Goal: Find specific page/section: Find specific page/section

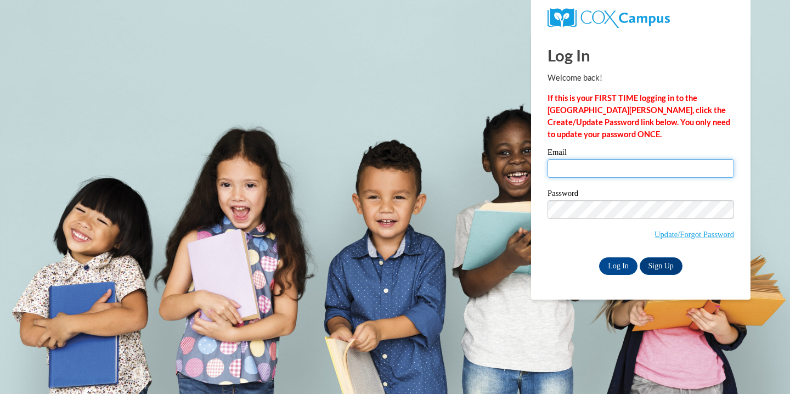
click at [615, 172] on input "Email" at bounding box center [641, 168] width 187 height 19
type input "shweta@kidspaceva.com"
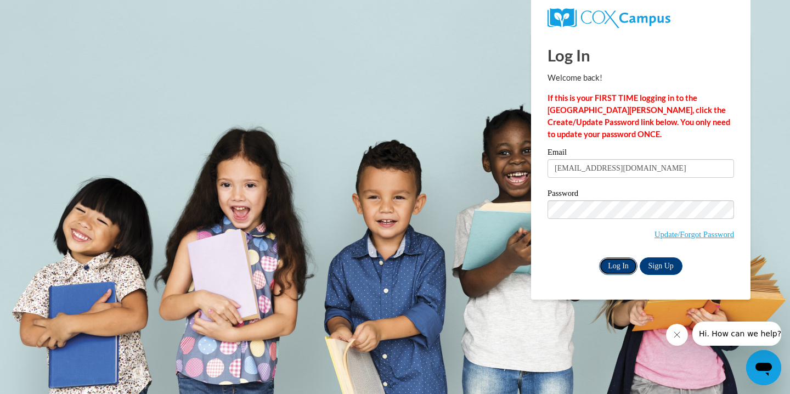
click at [617, 264] on input "Log In" at bounding box center [618, 266] width 38 height 18
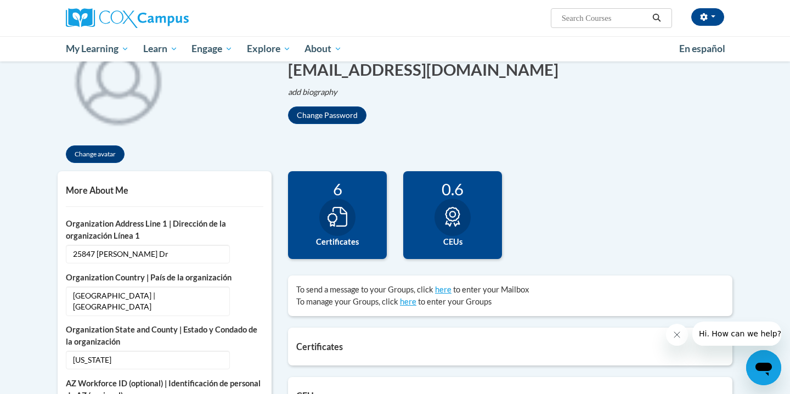
scroll to position [145, 0]
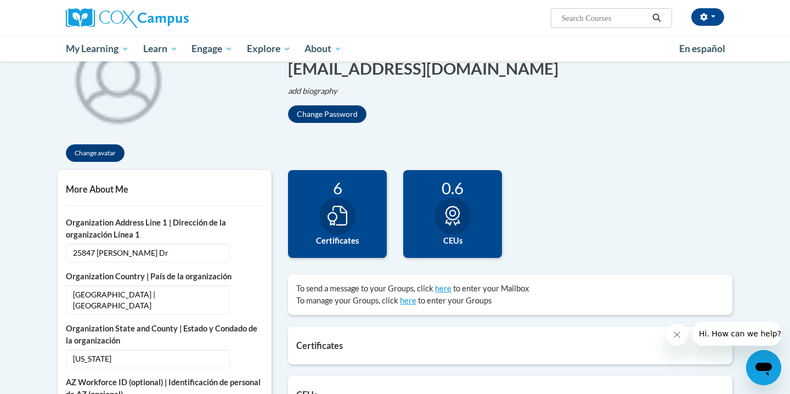
click at [351, 218] on div at bounding box center [337, 216] width 36 height 37
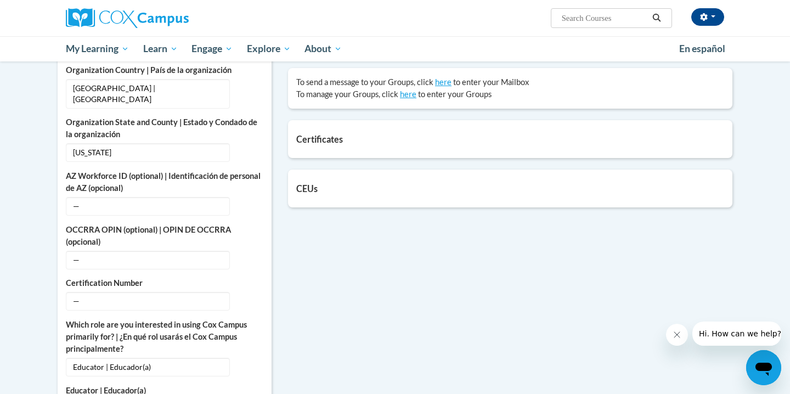
scroll to position [361, 0]
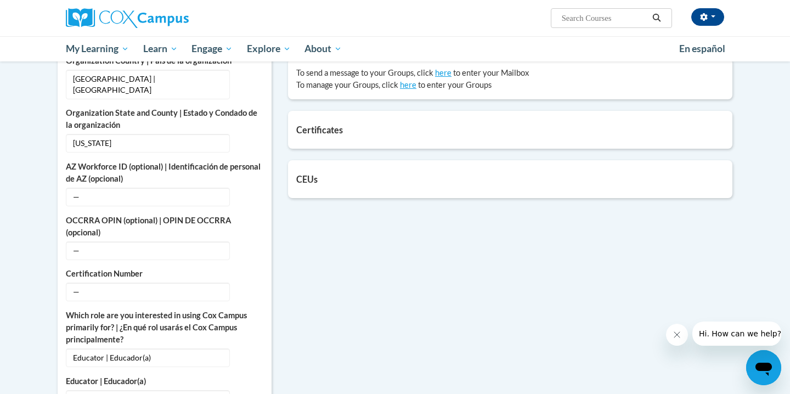
click at [338, 125] on h5 "Certificates" at bounding box center [510, 130] width 428 height 10
click at [338, 134] on h5 "Certificates" at bounding box center [510, 130] width 428 height 10
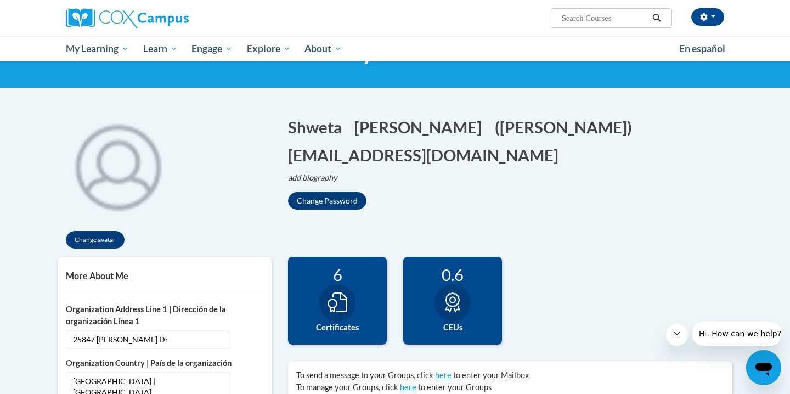
scroll to position [0, 0]
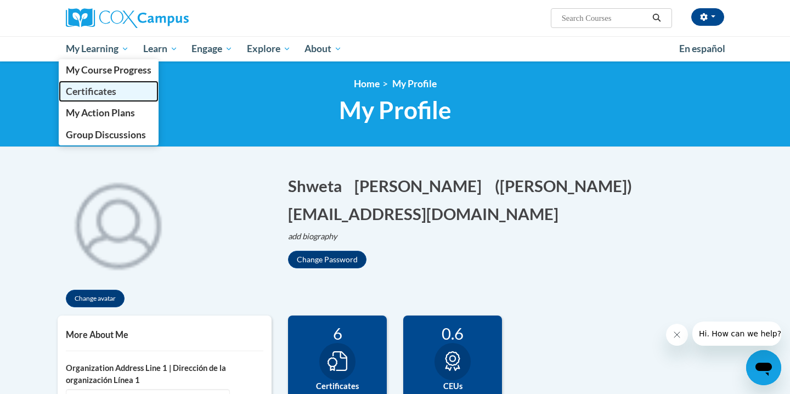
click at [108, 87] on span "Certificates" at bounding box center [91, 92] width 50 height 12
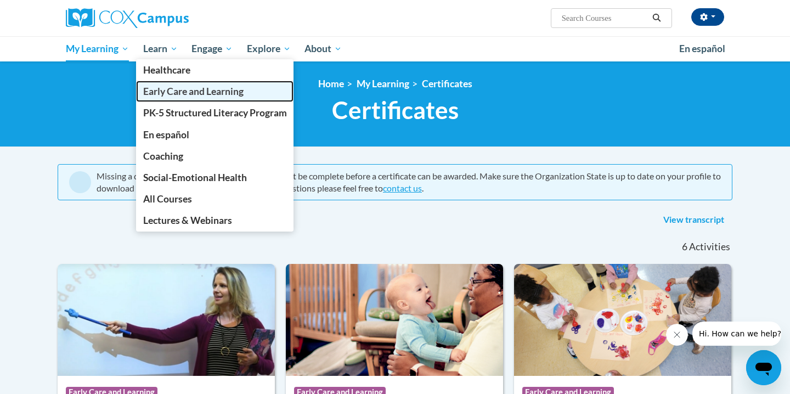
click at [166, 88] on span "Early Care and Learning" at bounding box center [193, 92] width 100 height 12
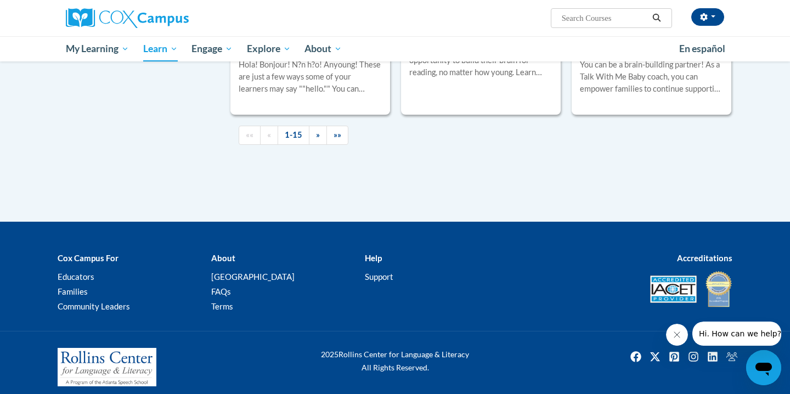
scroll to position [1682, 0]
